Goal: Task Accomplishment & Management: Use online tool/utility

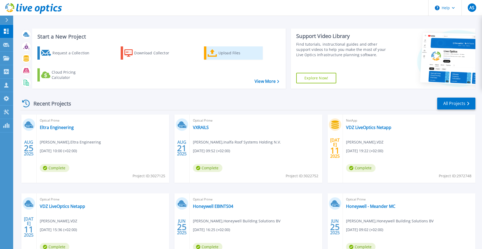
click at [227, 50] on div "Upload Files" at bounding box center [239, 53] width 42 height 11
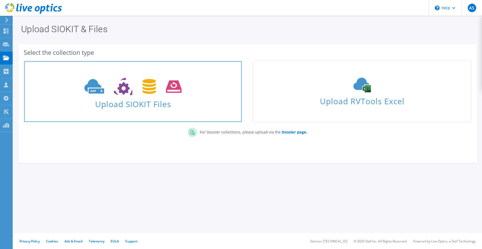
click at [83, 97] on span "Upload SIOKIT Files" at bounding box center [132, 102] width 217 height 11
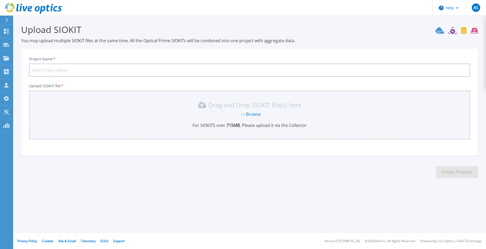
click at [69, 71] on input "Project Name *" at bounding box center [249, 70] width 441 height 13
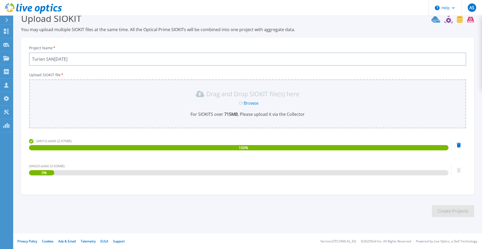
scroll to position [11, 0]
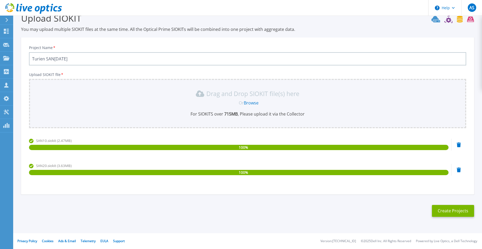
click at [86, 59] on input "Turien SAN10 sep2025" at bounding box center [247, 58] width 437 height 13
type input "Turien SAN10-[DATE]"
click at [453, 209] on button "Create Projects" at bounding box center [453, 211] width 42 height 12
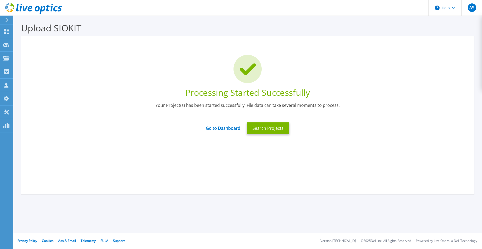
scroll to position [2, 0]
click at [227, 128] on link "Go to Dashboard" at bounding box center [223, 126] width 35 height 10
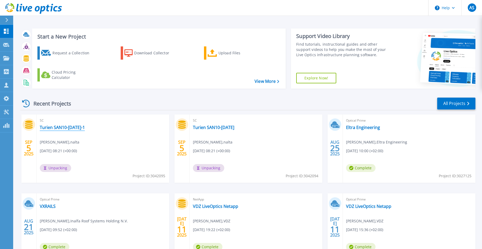
click at [60, 127] on link "Turien SAN10-20 sep2025-1" at bounding box center [62, 127] width 45 height 5
click at [230, 54] on div "Upload Files" at bounding box center [239, 53] width 42 height 11
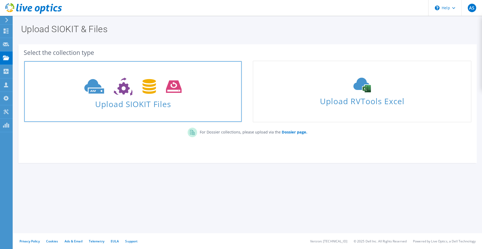
click at [141, 94] on icon at bounding box center [132, 86] width 97 height 18
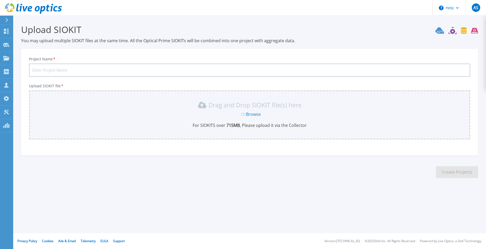
click at [46, 67] on input "Project Name *" at bounding box center [249, 70] width 441 height 13
type input "Turien Hyper-V [DATE]"
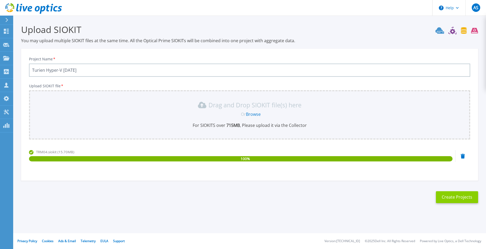
click at [456, 196] on button "Create Projects" at bounding box center [457, 197] width 42 height 12
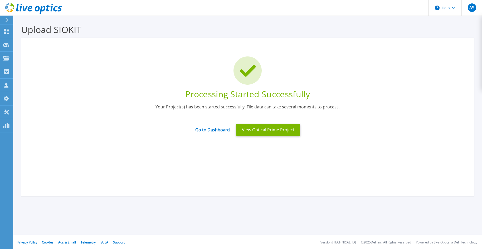
click at [215, 127] on link "Go to Dashboard" at bounding box center [212, 128] width 35 height 10
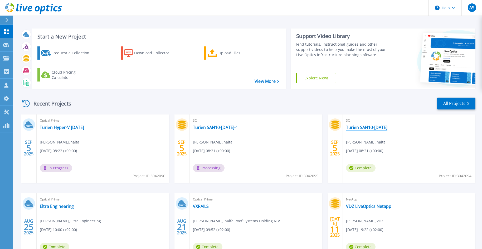
click at [375, 126] on link "Turien SAN10-[DATE]" at bounding box center [366, 127] width 41 height 5
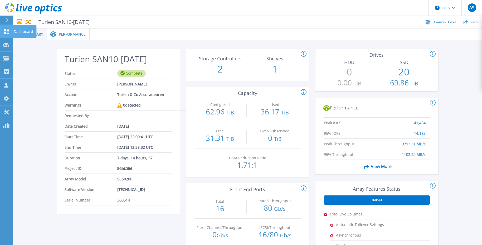
click at [20, 31] on p "Dashboard" at bounding box center [24, 32] width 20 height 14
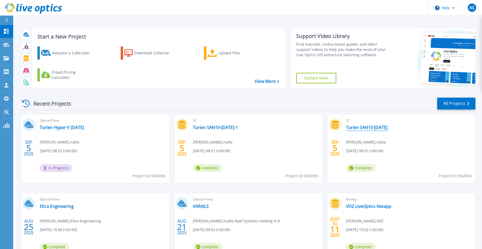
click at [366, 128] on link "Turien SAN10-[DATE]" at bounding box center [366, 127] width 41 height 5
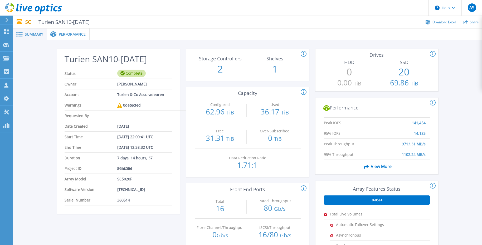
click at [81, 22] on span "Turien SAN10-[DATE]" at bounding box center [62, 22] width 55 height 6
click at [90, 22] on span "Turien SAN10-[DATE]" at bounding box center [62, 22] width 55 height 6
drag, startPoint x: 97, startPoint y: 21, endPoint x: 91, endPoint y: 21, distance: 5.5
click at [90, 21] on span "Turien SAN10-[DATE]" at bounding box center [62, 22] width 55 height 6
click at [25, 23] on div "SC Turien SAN10-20 sep2025 Download Excel Share" at bounding box center [247, 22] width 469 height 12
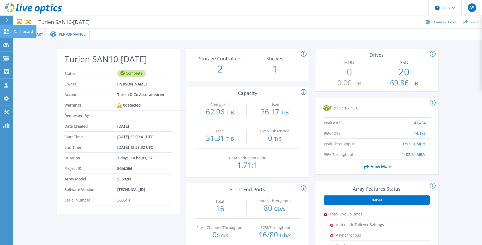
click at [17, 30] on p "Dashboard" at bounding box center [24, 32] width 20 height 14
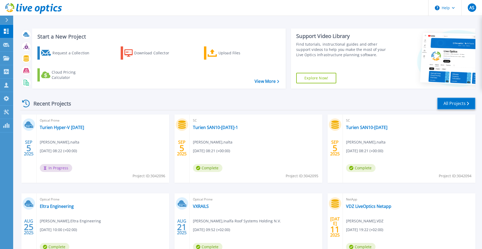
click at [471, 100] on link "All Projects" at bounding box center [456, 104] width 38 height 12
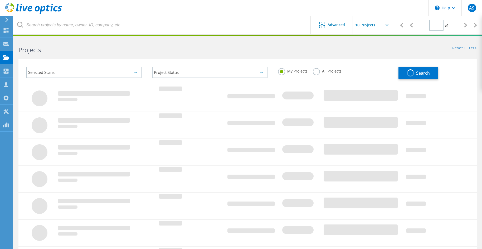
type input "1"
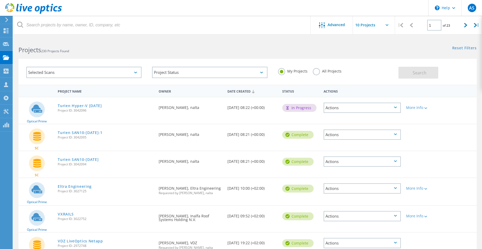
click at [373, 134] on div "Actions" at bounding box center [362, 134] width 77 height 10
click at [369, 141] on div "Delete" at bounding box center [362, 143] width 76 height 8
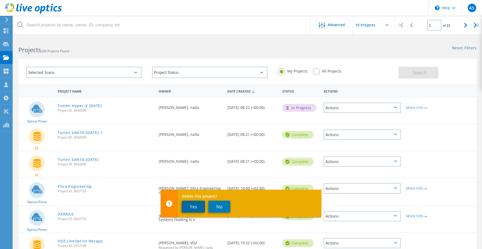
click at [194, 207] on button "Yes" at bounding box center [193, 207] width 23 height 12
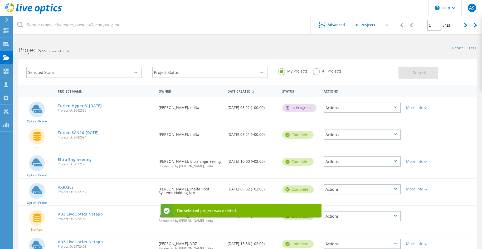
click at [368, 132] on div "Actions" at bounding box center [362, 134] width 77 height 10
click at [365, 142] on div "Delete" at bounding box center [362, 143] width 76 height 8
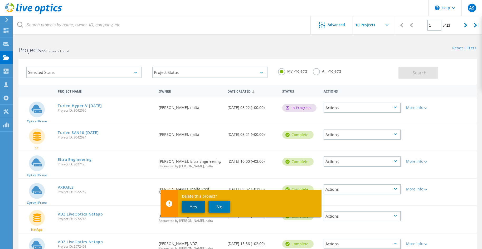
click at [196, 206] on button "Yes" at bounding box center [193, 207] width 23 height 12
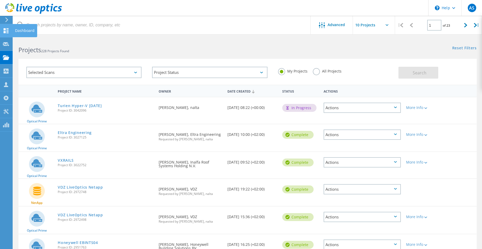
click at [6, 30] on icon at bounding box center [6, 30] width 6 height 5
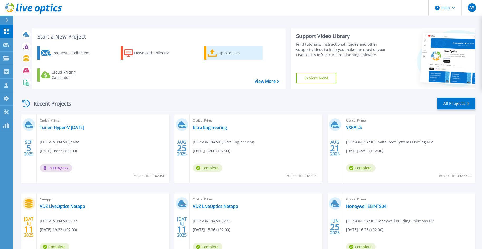
click at [223, 52] on div "Upload Files" at bounding box center [239, 53] width 42 height 11
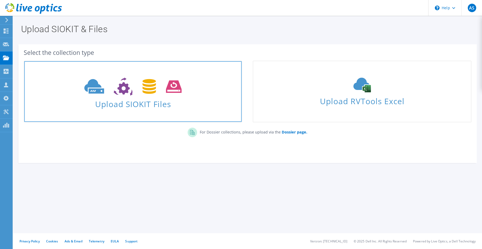
click at [143, 93] on icon at bounding box center [132, 86] width 97 height 18
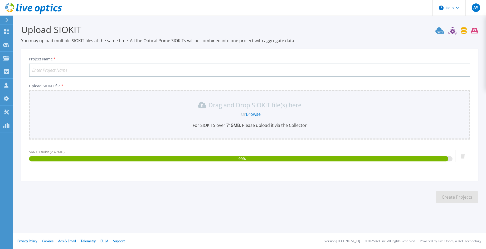
click at [43, 67] on input "Project Name *" at bounding box center [249, 70] width 441 height 13
type input "Turien SAN10 sep2025"
click at [461, 197] on button "Create Projects" at bounding box center [457, 197] width 42 height 12
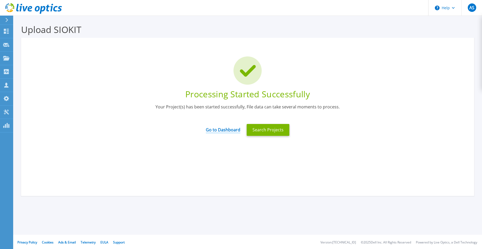
click at [221, 131] on link "Go to Dashboard" at bounding box center [223, 128] width 35 height 10
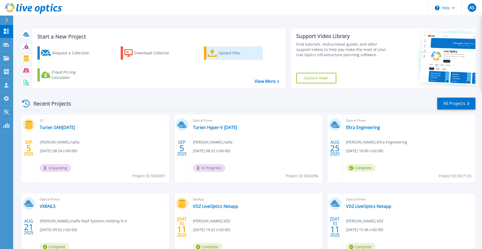
click at [218, 54] on link "Upload Files" at bounding box center [233, 52] width 59 height 13
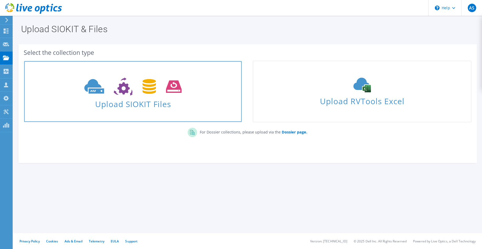
click at [99, 96] on span at bounding box center [132, 86] width 217 height 22
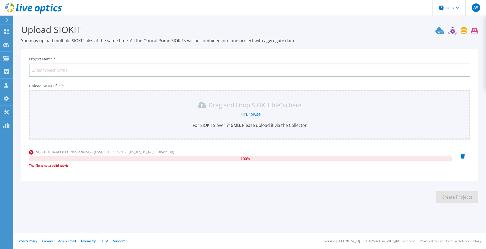
click at [64, 69] on input "Project Name *" at bounding box center [249, 70] width 441 height 13
type input "Turien SAN20 sep2025"
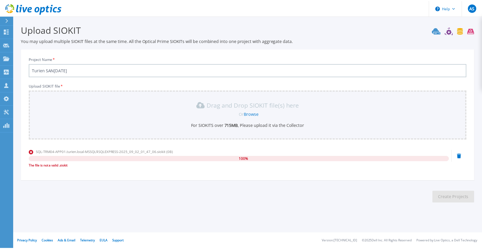
scroll to position [11, 0]
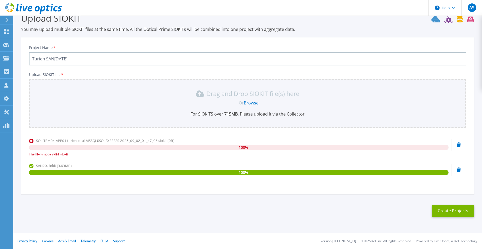
click at [460, 144] on icon at bounding box center [459, 144] width 4 height 5
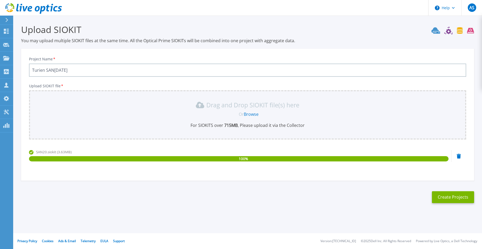
scroll to position [0, 0]
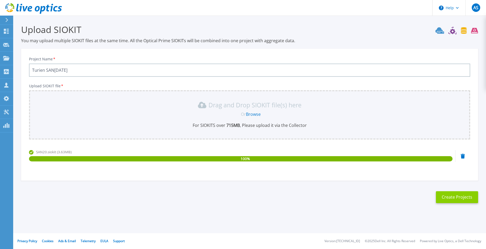
click at [462, 196] on button "Create Projects" at bounding box center [457, 197] width 42 height 12
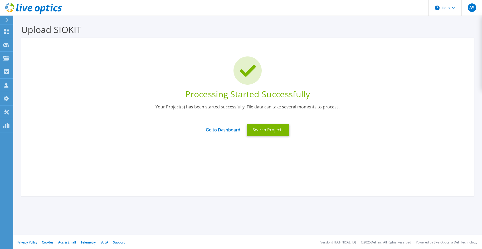
click at [229, 129] on link "Go to Dashboard" at bounding box center [223, 128] width 35 height 10
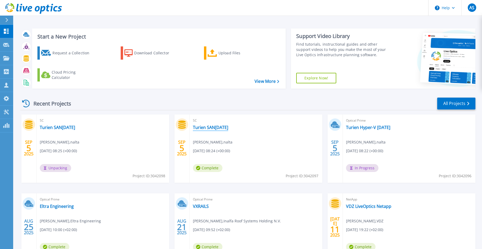
click at [213, 126] on link "Turien SAN[DATE]" at bounding box center [210, 127] width 35 height 5
click at [366, 127] on link "Turien Hyper-V [DATE]" at bounding box center [368, 127] width 44 height 5
click at [61, 127] on link "Turien SAN[DATE]" at bounding box center [57, 127] width 35 height 5
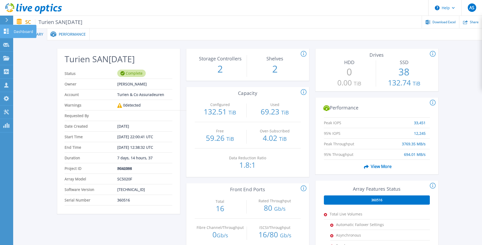
click at [8, 30] on icon at bounding box center [6, 31] width 6 height 5
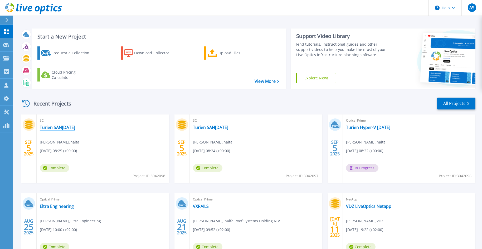
click at [70, 127] on link "Turien SAN[DATE]" at bounding box center [57, 127] width 35 height 5
click at [51, 127] on link "Turien SAN[DATE]" at bounding box center [57, 127] width 35 height 5
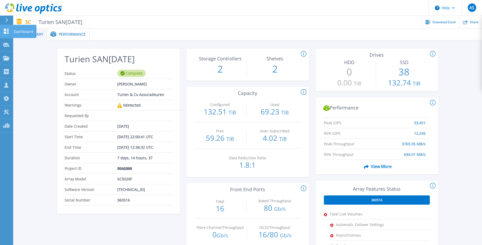
click at [24, 31] on p "Dashboard" at bounding box center [24, 32] width 20 height 14
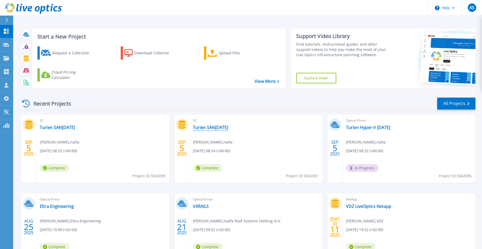
click at [207, 128] on link "Turien SAN[DATE]" at bounding box center [210, 127] width 35 height 5
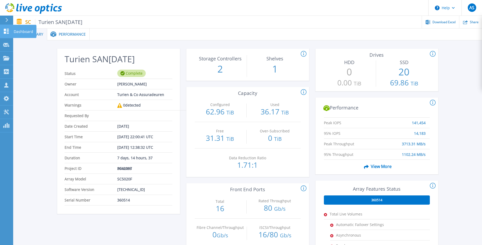
click at [22, 30] on p "Dashboard" at bounding box center [24, 32] width 20 height 14
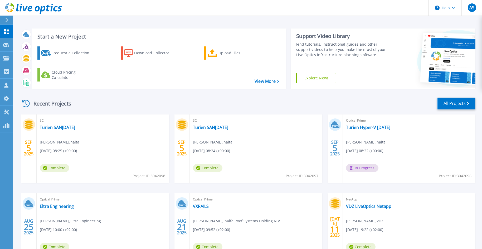
click at [456, 102] on link "All Projects" at bounding box center [456, 104] width 38 height 12
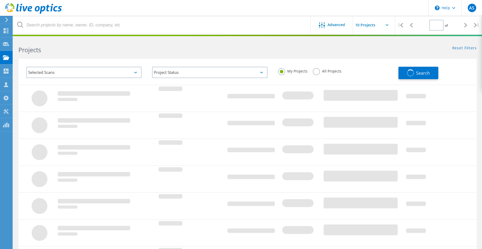
type input "1"
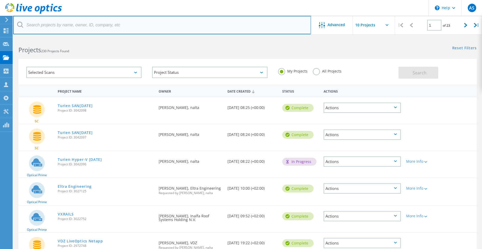
click at [61, 27] on input "text" at bounding box center [162, 25] width 298 height 18
type input "san10"
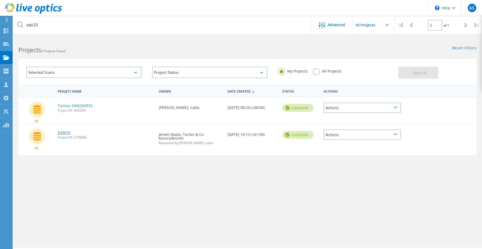
click at [64, 134] on link "SAN10" at bounding box center [64, 133] width 13 height 4
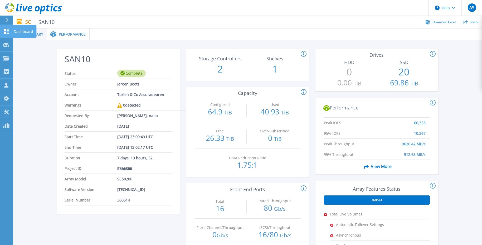
click at [15, 30] on p "Dashboard" at bounding box center [24, 32] width 20 height 14
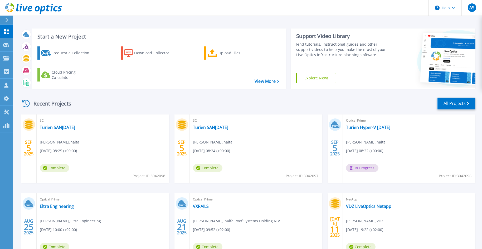
click at [458, 104] on link "All Projects" at bounding box center [456, 104] width 38 height 12
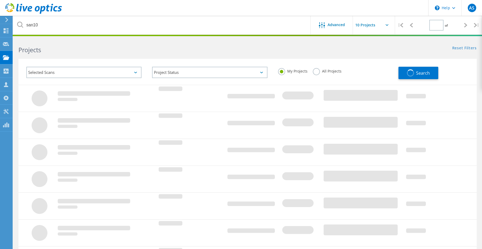
type input "1"
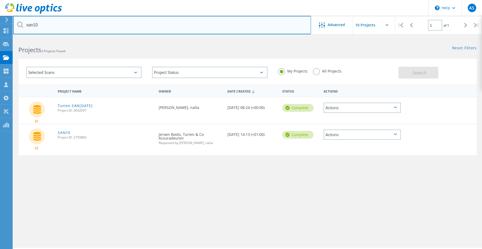
click at [48, 25] on input "san10" at bounding box center [162, 25] width 298 height 18
type input "san20"
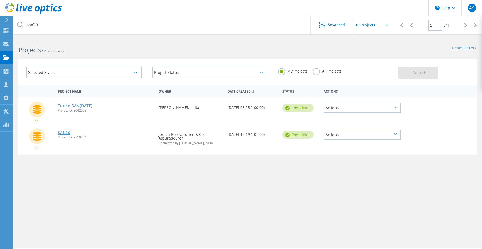
click at [65, 132] on link "SAN20" at bounding box center [64, 133] width 13 height 4
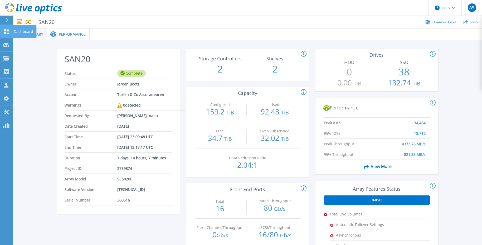
click at [7, 33] on icon at bounding box center [6, 31] width 6 height 5
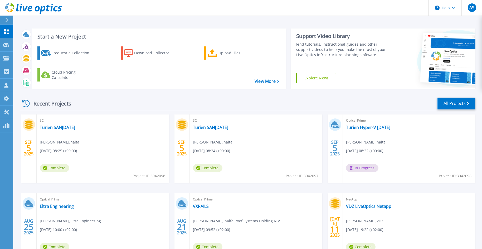
click at [446, 103] on link "All Projects" at bounding box center [456, 104] width 38 height 12
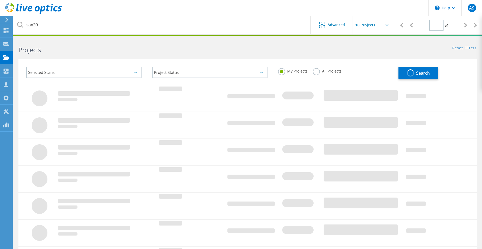
type input "1"
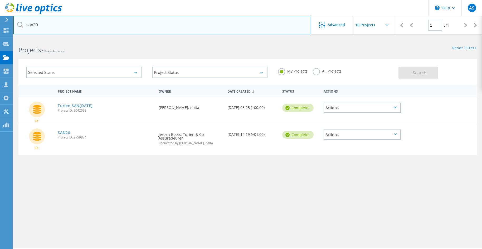
drag, startPoint x: 59, startPoint y: 28, endPoint x: -11, endPoint y: 34, distance: 69.5
click at [0, 34] on html "\n Help Explore Helpful Articles Contact Support AS Partner Team Member [PERSON…" at bounding box center [241, 131] width 482 height 263
type input "trm04"
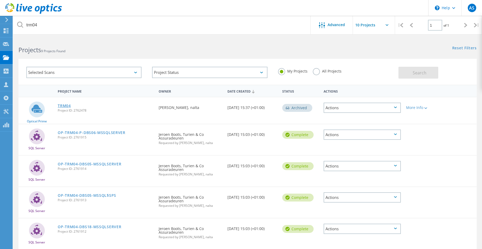
click at [64, 104] on link "TRM04" at bounding box center [64, 106] width 13 height 4
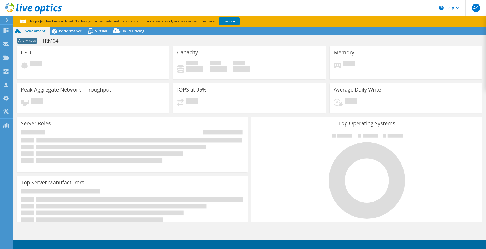
select select "USD"
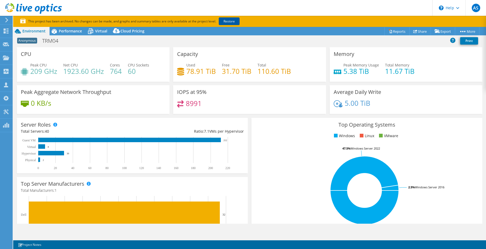
click at [230, 19] on link "Restore" at bounding box center [229, 21] width 21 height 8
